Goal: Feedback & Contribution: Submit feedback/report problem

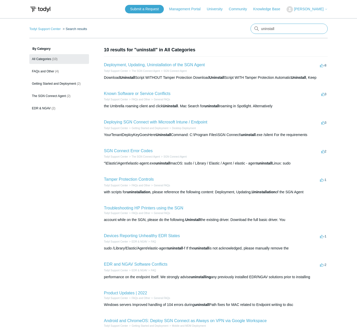
drag, startPoint x: 0, startPoint y: 0, endPoint x: 275, endPoint y: 31, distance: 276.6
click at [275, 31] on input "uninstall" at bounding box center [288, 29] width 77 height 10
type input "register"
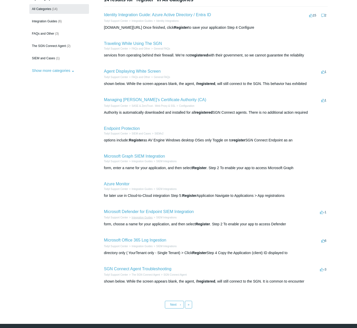
scroll to position [51, 0]
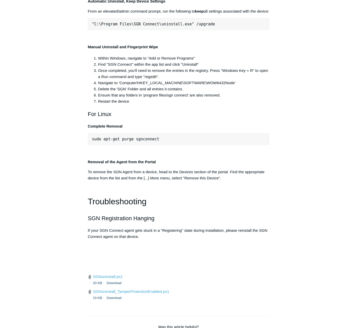
scroll to position [1025, 0]
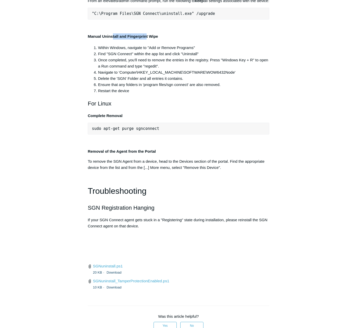
drag, startPoint x: 112, startPoint y: 238, endPoint x: 146, endPoint y: 238, distance: 33.7
click at [146, 39] on strong "Manual Uninstall and Fingerprint Wipe" at bounding box center [123, 36] width 70 height 4
drag, startPoint x: 146, startPoint y: 238, endPoint x: 140, endPoint y: 244, distance: 9.1
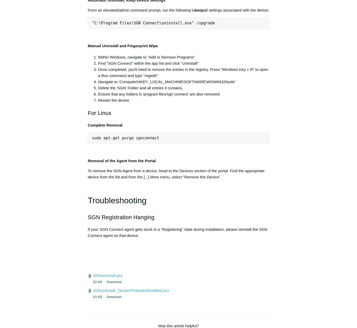
scroll to position [999, 0]
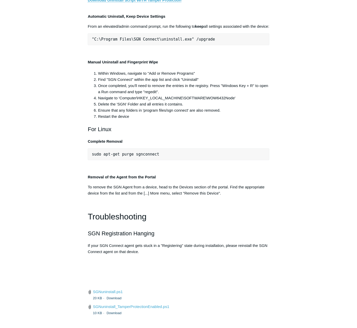
drag, startPoint x: 189, startPoint y: 108, endPoint x: 95, endPoint y: 112, distance: 93.3
drag, startPoint x: 91, startPoint y: 108, endPoint x: 185, endPoint y: 105, distance: 93.8
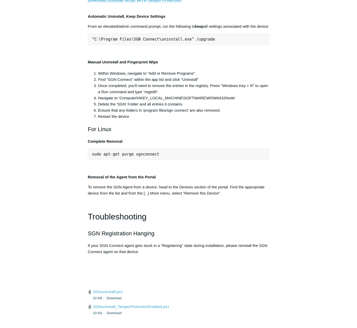
copy span ""C:\Program Files\SGN Connect\uninstall.exe""
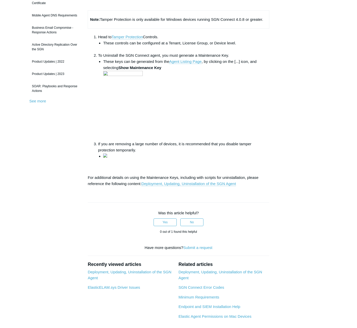
scroll to position [103, 0]
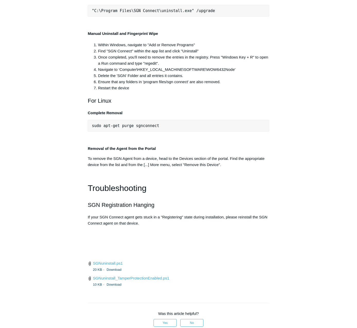
scroll to position [1053, 0]
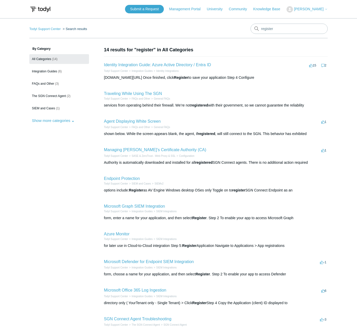
click at [328, 8] on body "Skip to main content Submit a Request Management Portal University Community Kn…" at bounding box center [178, 197] width 357 height 395
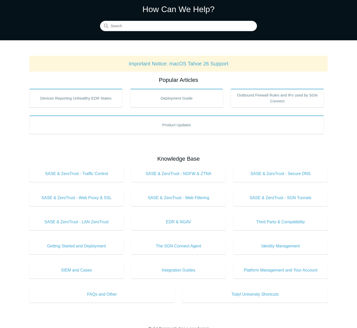
scroll to position [16, 0]
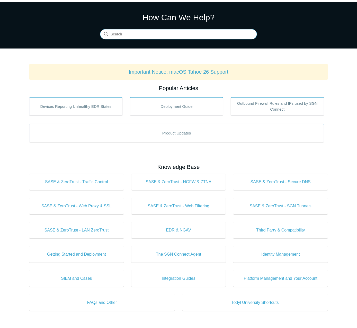
click at [172, 35] on input "Search" at bounding box center [178, 34] width 157 height 10
type input "uninstall"
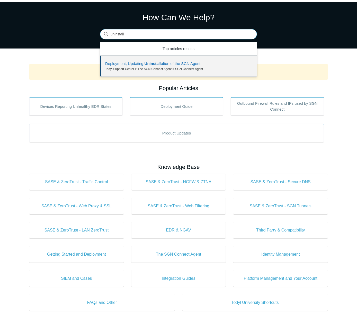
click at [247, 36] on input "uninstall" at bounding box center [178, 34] width 157 height 10
click at [250, 35] on input "uninstall" at bounding box center [178, 34] width 157 height 10
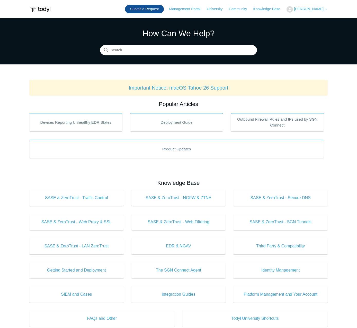
click at [158, 8] on link "Submit a Request" at bounding box center [144, 9] width 39 height 8
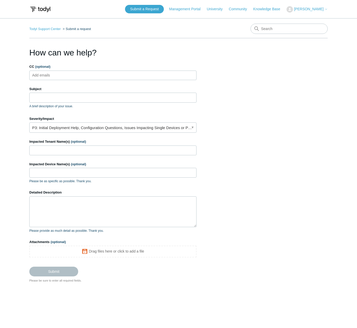
click at [53, 74] on input "CC (optional)" at bounding box center [45, 75] width 31 height 8
click at [53, 94] on input "Subject" at bounding box center [112, 98] width 167 height 10
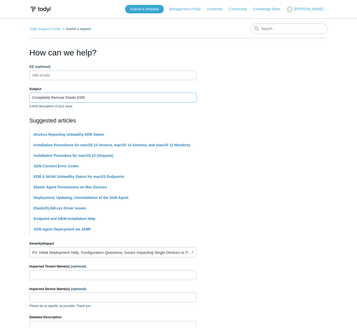
type input "Completely Remove Elastic EDR"
click at [69, 253] on link "P3: Initial Deployment Help, Configuration Questions, Issues Impacting Single D…" at bounding box center [112, 252] width 167 height 10
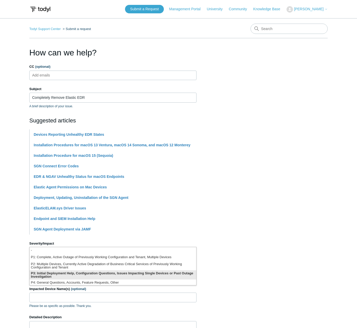
click at [69, 275] on li "P3: Initial Deployment Help, Configuration Questions, Issues Impacting Single D…" at bounding box center [113, 275] width 166 height 9
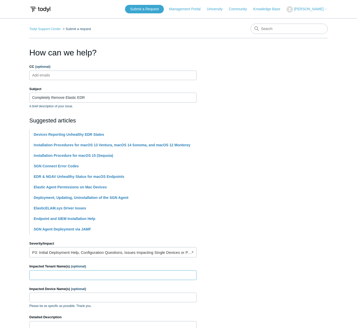
click at [48, 277] on input "Impacted Tenant Name(s) (optional)" at bounding box center [112, 276] width 167 height 10
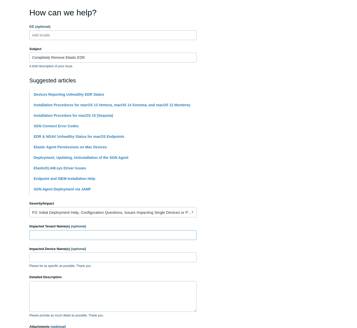
scroll to position [51, 0]
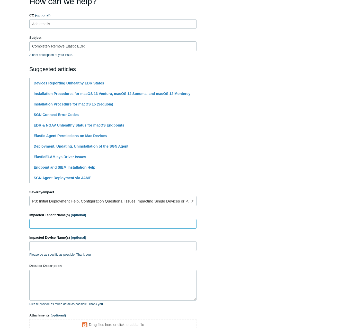
click at [59, 223] on input "Impacted Tenant Name(s) (optional)" at bounding box center [112, 224] width 167 height 10
paste input "Wellington Printers"
type input "Wellington Printers"
click at [77, 248] on input "Impacted Device Name(s) (optional)" at bounding box center [112, 247] width 167 height 10
paste input "WELDP-LT03"
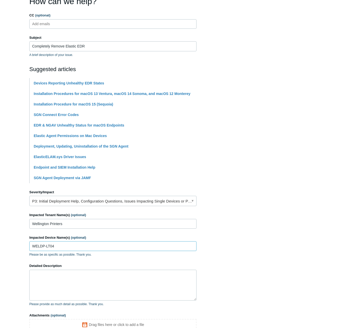
type input "WELDP-LT04"
click at [75, 275] on textarea "Detailed Description" at bounding box center [112, 285] width 167 height 31
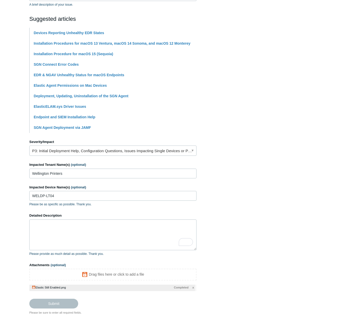
scroll to position [103, 0]
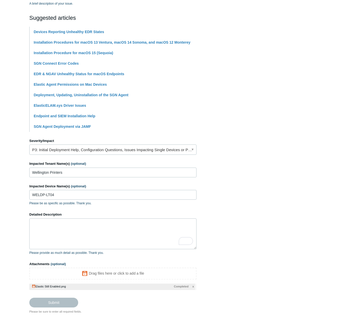
click at [193, 286] on span "x" at bounding box center [193, 287] width 2 height 4
click at [94, 236] on textarea "Detailed Description" at bounding box center [112, 234] width 167 height 31
paste textarea "Loremip: Dolors: Ametcon Adipisci eli seddo eiusmod te INCID-UT31 (laboreet dol…"
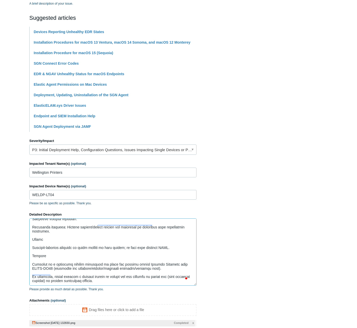
scroll to position [0, 0]
drag, startPoint x: 195, startPoint y: 248, endPoint x: 201, endPoint y: 284, distance: 36.9
click at [201, 284] on section "How can we help? CC (optional) Add emails Subject Completely Remove Elastic EDR…" at bounding box center [178, 144] width 298 height 401
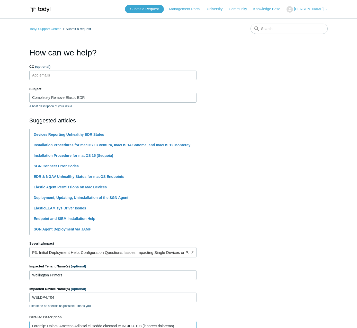
type textarea "Subject: Urgent: Elastic Endpoint not fully removed on WELDP-LT04 (blocking sof…"
click at [37, 75] on input "CC (optional)" at bounding box center [45, 75] width 31 height 8
type input "cbell@bluecoat.co.za"
click at [114, 94] on input "Completely Remove Elastic EDR" at bounding box center [112, 98] width 167 height 10
click at [115, 75] on ul "cbell@bluecoat.co.za" at bounding box center [112, 76] width 167 height 10
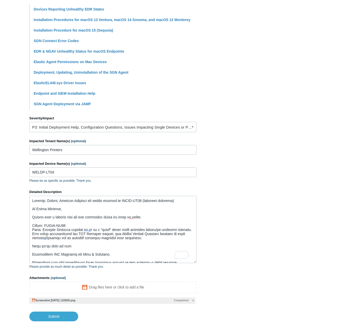
scroll to position [128, 0]
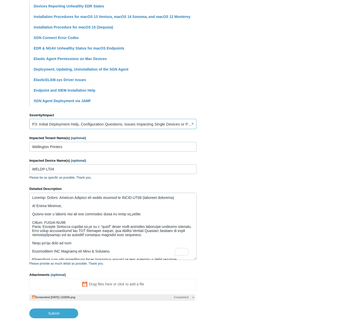
click at [129, 126] on link "P3: Initial Deployment Help, Configuration Questions, Issues Impacting Single D…" at bounding box center [112, 124] width 167 height 10
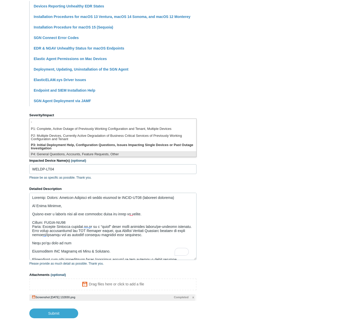
scroll to position [1, 0]
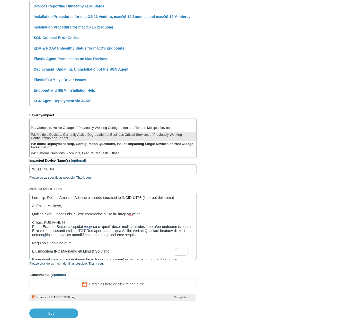
click at [94, 136] on li "P2: Multiple Devices, Currently Active Degradation of Business Critical Service…" at bounding box center [113, 136] width 166 height 9
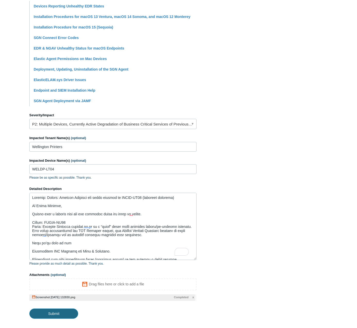
click at [54, 312] on input "Submit" at bounding box center [53, 314] width 49 height 10
type textarea "Subject: Urgent: Elastic Endpoint not fully removed on WELDP-LT04 (blocking sof…"
